Goal: Task Accomplishment & Management: Complete application form

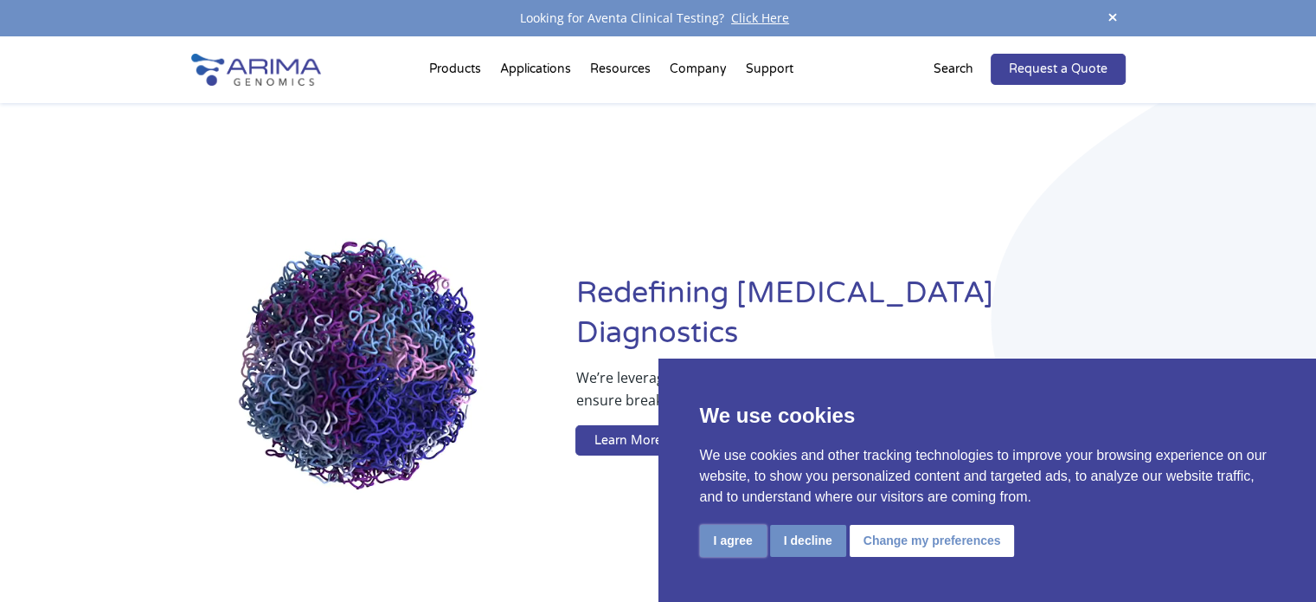
click at [748, 537] on button "I agree" at bounding box center [733, 541] width 67 height 32
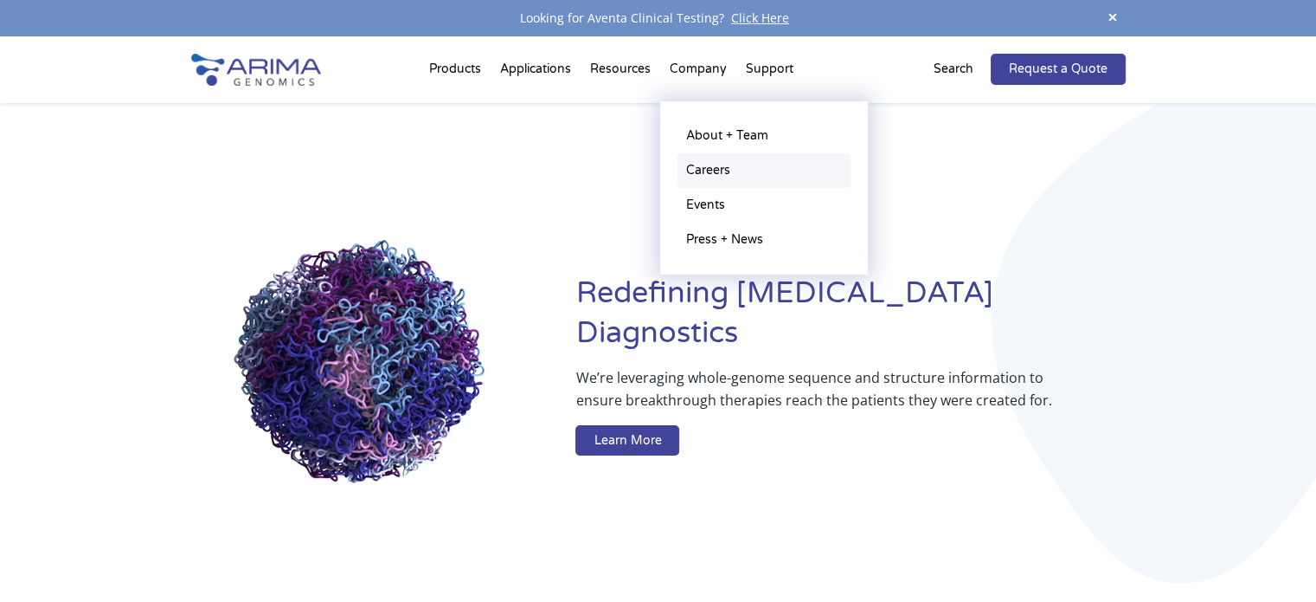
click at [710, 167] on link "Careers" at bounding box center [764, 170] width 173 height 35
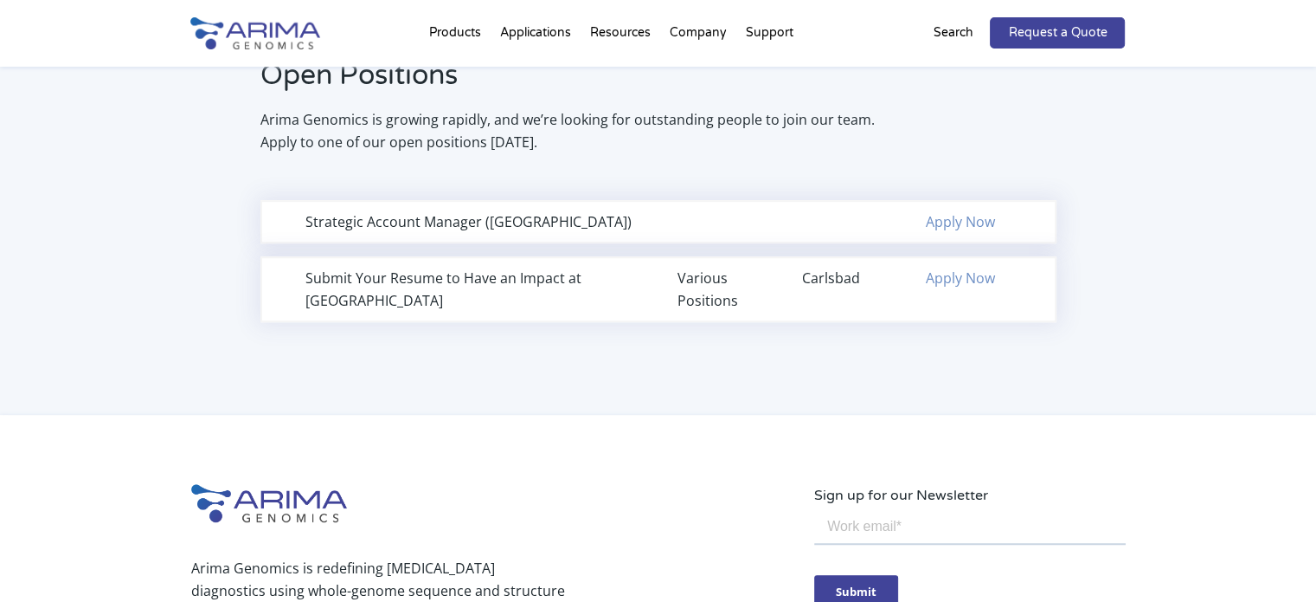
scroll to position [1181, 0]
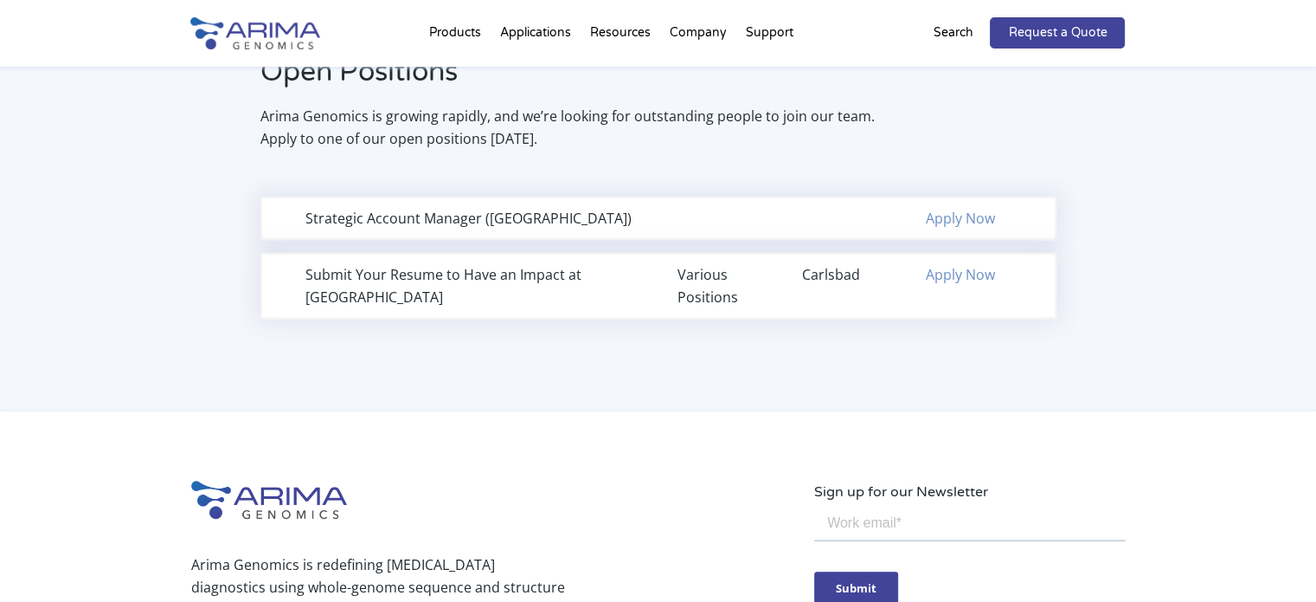
click at [962, 217] on link "Apply Now" at bounding box center [960, 218] width 69 height 19
click at [938, 267] on link "Apply Now" at bounding box center [960, 274] width 69 height 19
